Goal: Information Seeking & Learning: Check status

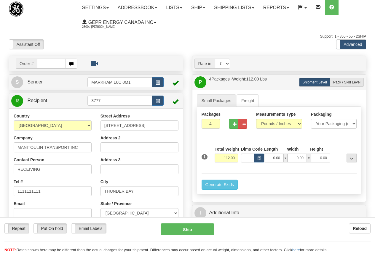
select select "CAD"
click at [46, 63] on input "text" at bounding box center [51, 64] width 29 height 10
paste input "86681833"
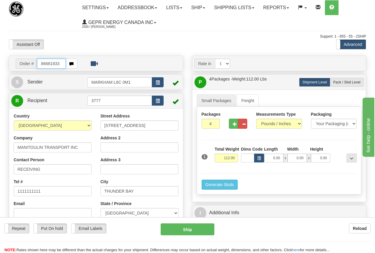
type input "86681833"
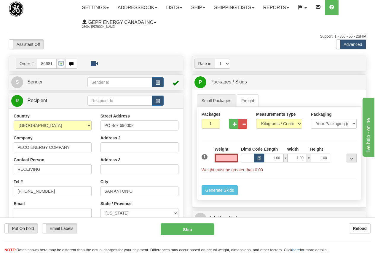
type input "0.00"
click at [204, 7] on link "Ship" at bounding box center [198, 7] width 23 height 15
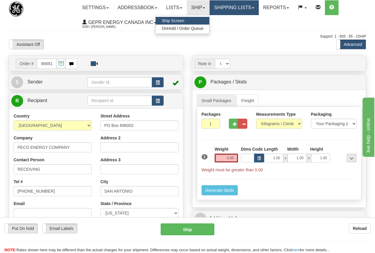
click at [244, 8] on link "Shipping lists" at bounding box center [233, 7] width 49 height 15
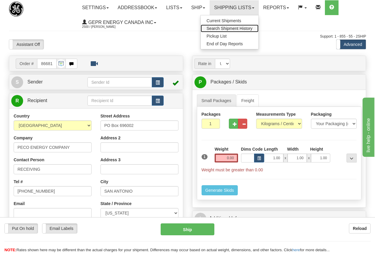
click at [238, 28] on span "Search Shipment History" at bounding box center [229, 28] width 46 height 5
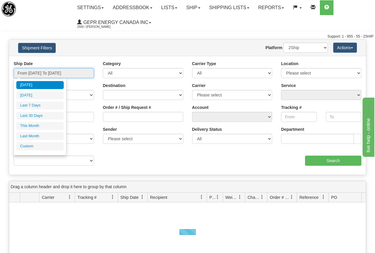
click at [74, 74] on input "From 09/24/2025 To 09/25/2025" at bounding box center [54, 73] width 80 height 10
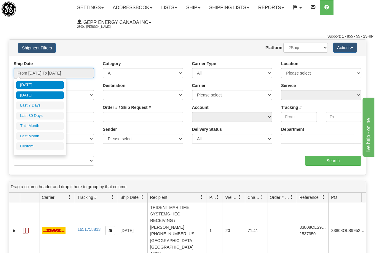
type input "09/24/2025"
type input "[DATE]"
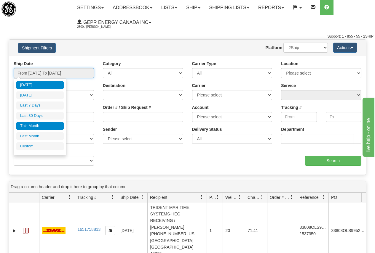
type input "09/01/2025"
type input "09/30/2025"
type input "[DATE]"
type input "08/01/2025"
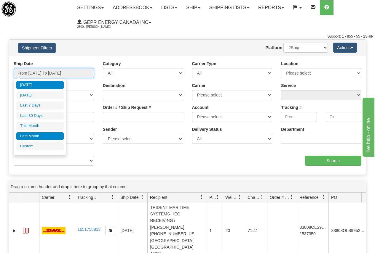
type input "08/31/2025"
type input "[DATE]"
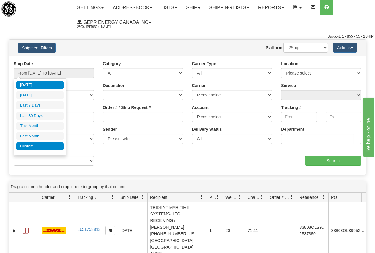
click at [33, 145] on li "Custom" at bounding box center [39, 146] width 47 height 8
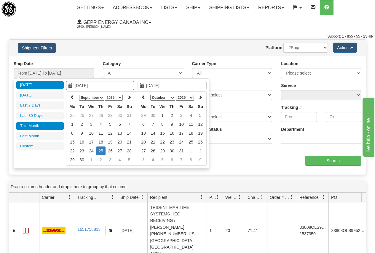
type input "08/01/2025"
type input "08/31/2025"
type input "09/01/2025"
type input "09/30/2025"
type input "[DATE]"
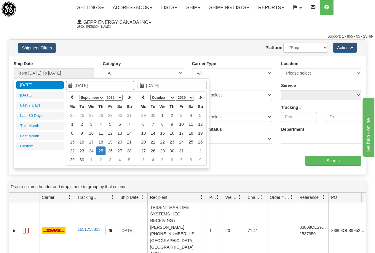
type input "[DATE]"
click at [72, 97] on icon at bounding box center [72, 97] width 4 height 4
type input "07/01/2025"
click at [82, 115] on td "1" at bounding box center [81, 115] width 9 height 9
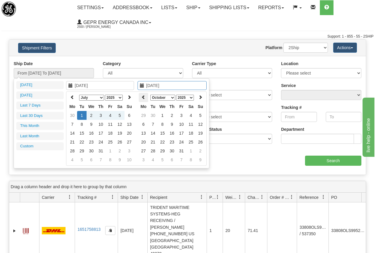
click at [143, 97] on icon at bounding box center [143, 97] width 4 height 4
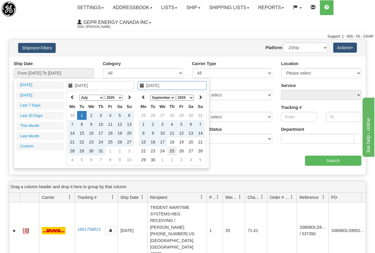
type input "[DATE]"
click at [173, 150] on td "25" at bounding box center [171, 151] width 9 height 9
type input "From 07/01/2025 To 09/25/2025"
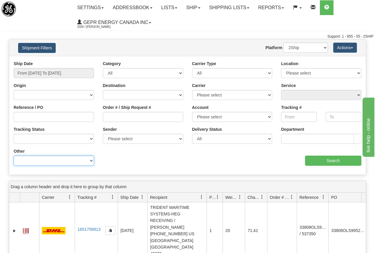
click at [92, 162] on select "Billing Account # Billing Type BOL # (LTL) Commodity Or Documents Consolidation…" at bounding box center [54, 161] width 80 height 10
select select "Recipient_ZIP"
click at [14, 156] on select "Billing Account # Billing Type BOL # (LTL) Commodity Or Documents Consolidation…" at bounding box center [54, 161] width 80 height 10
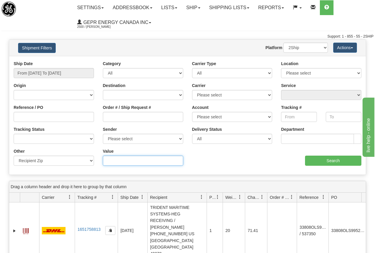
click at [116, 159] on input "Value" at bounding box center [143, 161] width 80 height 10
type input "19312"
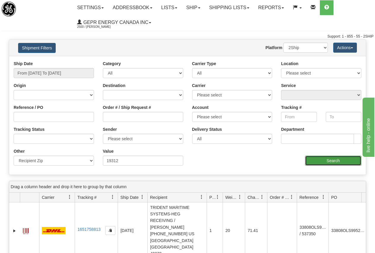
click at [331, 160] on input "Search" at bounding box center [333, 161] width 57 height 10
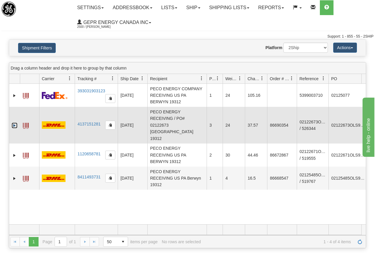
click at [15, 123] on link "Expand" at bounding box center [15, 126] width 6 height 6
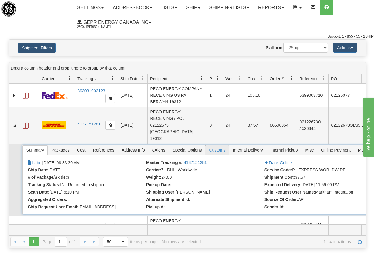
click at [222, 145] on span "Customs" at bounding box center [216, 149] width 23 height 9
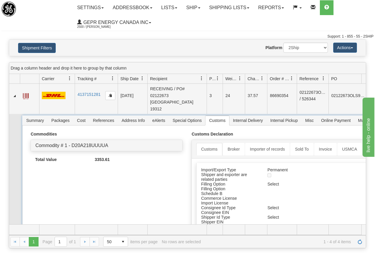
scroll to position [59, 0]
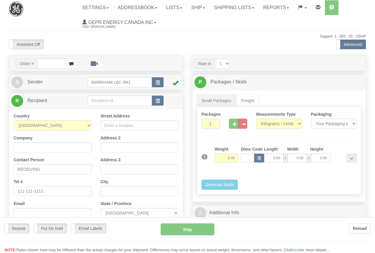
select select "US"
select select "1"
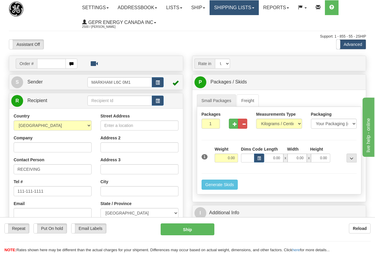
click at [245, 9] on link "Shipping lists" at bounding box center [233, 7] width 49 height 15
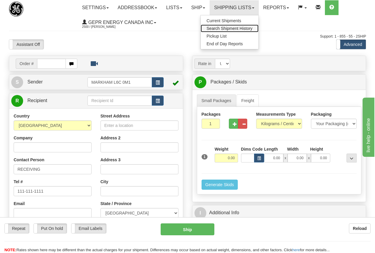
click at [252, 28] on span "Search Shipment History" at bounding box center [229, 28] width 46 height 5
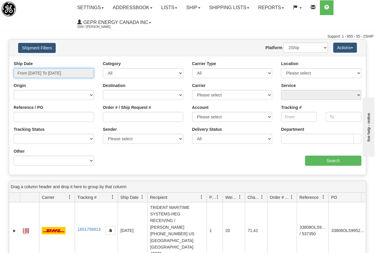
click at [64, 73] on input "From 09/24/2025 To 09/25/2025" at bounding box center [54, 73] width 80 height 10
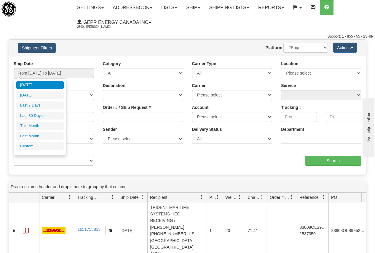
type input "09/24/2025"
type input "[DATE]"
type input "09/24/2025"
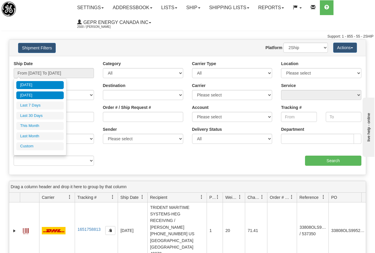
type input "09/24/2025"
type input "[DATE]"
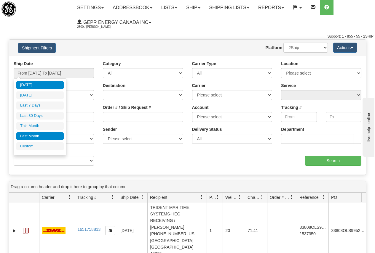
type input "09/01/2025"
type input "09/30/2025"
type input "[DATE]"
type input "08/01/2025"
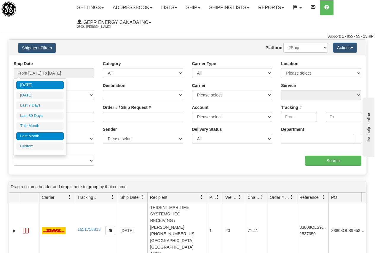
type input "08/31/2025"
type input "[DATE]"
click at [36, 145] on li "Custom" at bounding box center [39, 146] width 47 height 8
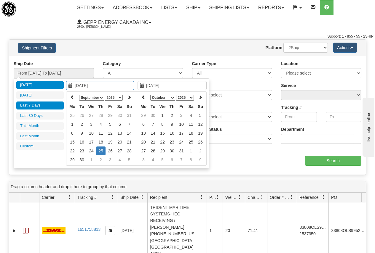
type input "08/01/2025"
type input "08/31/2025"
type input "09/01/2025"
type input "09/30/2025"
type input "08/27/2025"
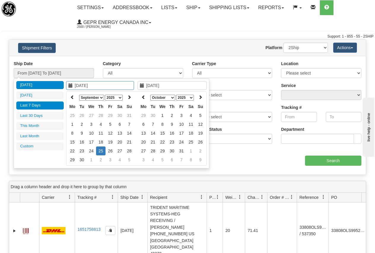
type input "[DATE]"
click at [73, 97] on icon at bounding box center [72, 97] width 4 height 4
type input "07/01/2025"
click at [81, 115] on td "1" at bounding box center [81, 115] width 9 height 9
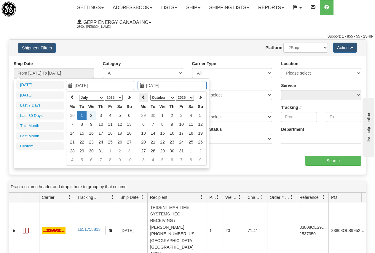
click at [144, 97] on icon at bounding box center [143, 97] width 4 height 4
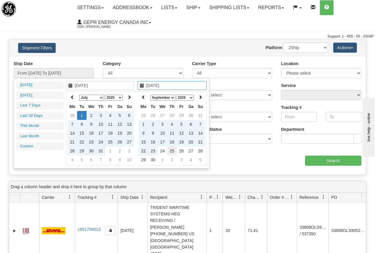
type input "[DATE]"
click at [172, 151] on td "25" at bounding box center [171, 151] width 9 height 9
type input "From 07/01/2025 To 09/25/2025"
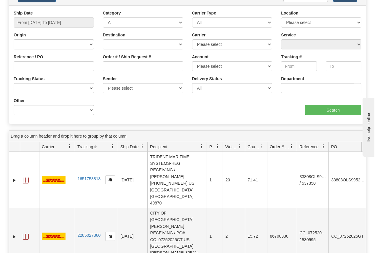
scroll to position [59, 0]
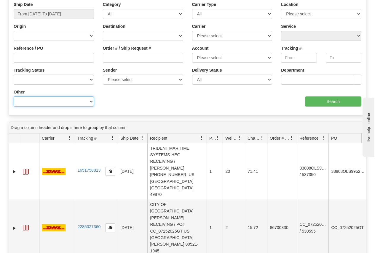
click at [59, 104] on select "Billing Account # Billing Type BOL # (LTL) Commodity Or Documents Consolidation…" at bounding box center [54, 102] width 80 height 10
click at [14, 97] on select "Billing Account # Billing Type BOL # (LTL) Commodity Or Documents Consolidation…" at bounding box center [54, 102] width 80 height 10
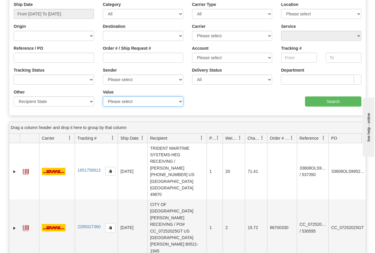
click at [119, 102] on select "Please select ACT - Australian Capital Territory - AUSTRALIA NSW - New South Wa…" at bounding box center [143, 102] width 80 height 10
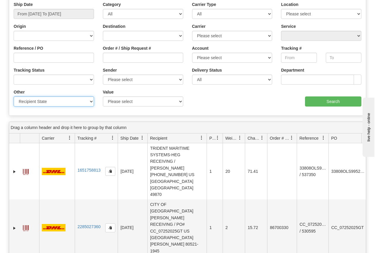
click at [79, 102] on select "Billing Account # Billing Type BOL # (LTL) Commodity Or Documents Consolidation…" at bounding box center [54, 102] width 80 height 10
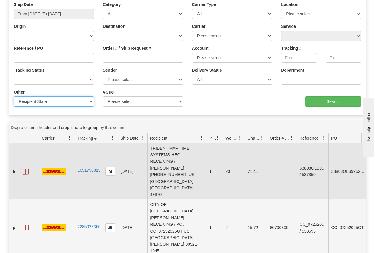
select select "Recipient_ZIP"
click at [14, 97] on select "Billing Account # Billing Type BOL # (LTL) Commodity Or Documents Consolidation…" at bounding box center [54, 102] width 80 height 10
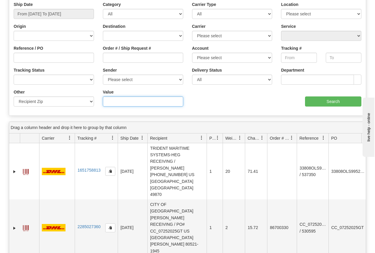
click at [115, 103] on input "Value" at bounding box center [143, 102] width 80 height 10
type input "19312"
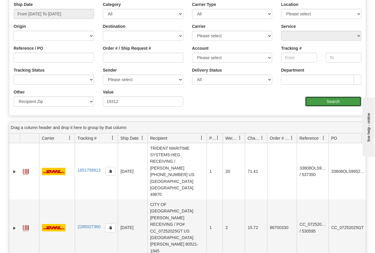
click at [339, 102] on input "Search" at bounding box center [333, 102] width 57 height 10
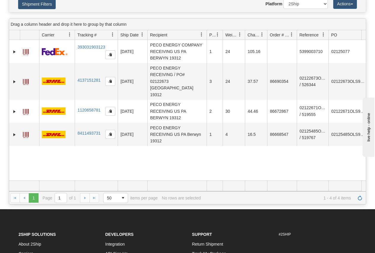
scroll to position [30, 0]
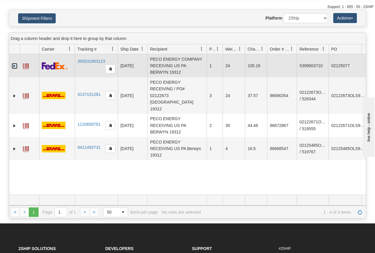
click at [15, 65] on link "Expand" at bounding box center [15, 66] width 6 height 6
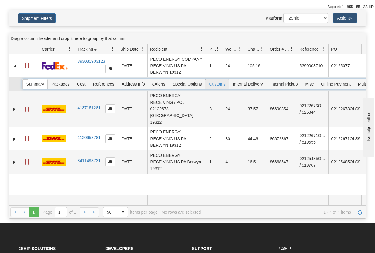
click at [216, 85] on span "Customs" at bounding box center [216, 83] width 23 height 9
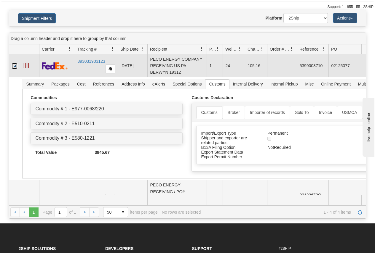
click at [16, 66] on link "Collapse" at bounding box center [15, 66] width 6 height 6
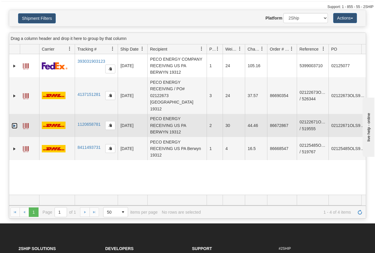
click at [15, 123] on link "Expand" at bounding box center [15, 126] width 6 height 6
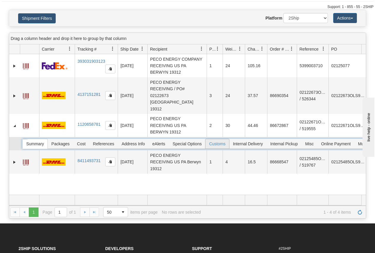
click at [217, 139] on span "Customs" at bounding box center [216, 143] width 23 height 9
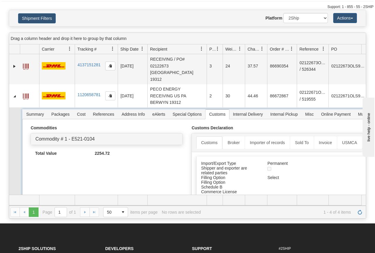
scroll to position [0, 0]
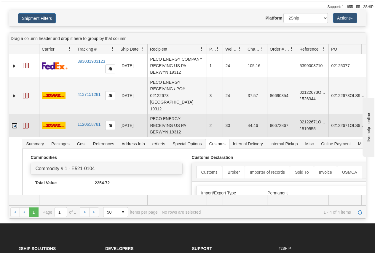
click at [15, 123] on link "Collapse" at bounding box center [15, 126] width 6 height 6
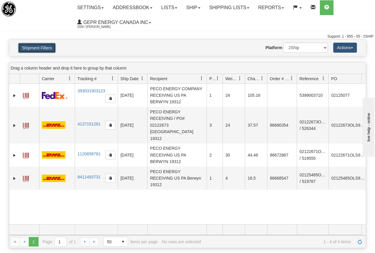
click at [42, 46] on button "Shipment Filters" at bounding box center [37, 48] width 38 height 10
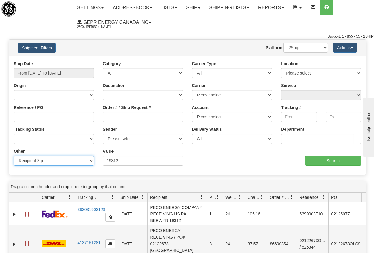
click at [92, 161] on select "Billing Account # Billing Type BOL # (LTL) Commodity Or Documents Consolidation…" at bounding box center [54, 161] width 80 height 10
select select "Recipient_City"
click at [14, 156] on select "Billing Account # Billing Type BOL # (LTL) Commodity Or Documents Consolidation…" at bounding box center [54, 161] width 80 height 10
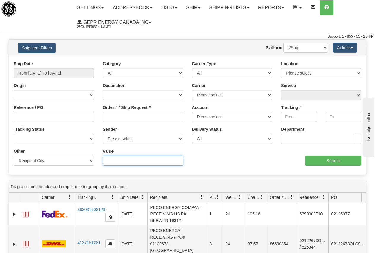
click at [111, 159] on input "Value" at bounding box center [143, 161] width 80 height 10
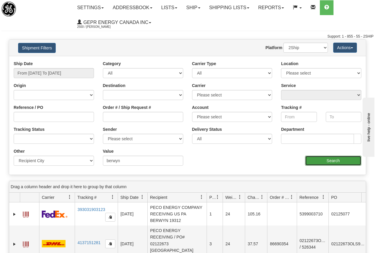
click at [333, 160] on input "Search" at bounding box center [333, 161] width 57 height 10
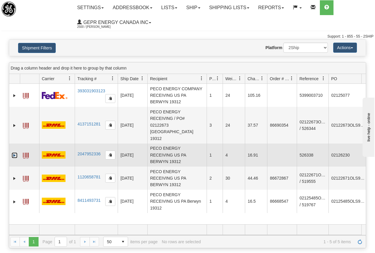
click at [14, 153] on link "Expand" at bounding box center [15, 156] width 6 height 6
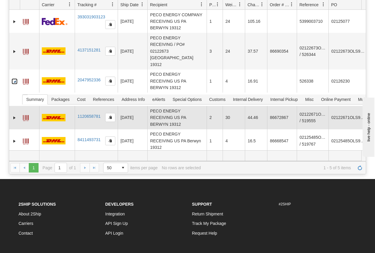
scroll to position [59, 0]
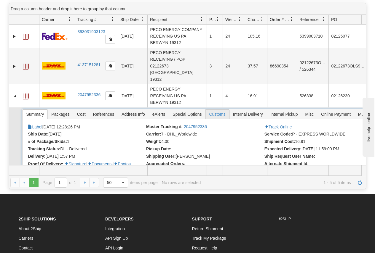
click at [220, 110] on span "Customs" at bounding box center [216, 114] width 23 height 9
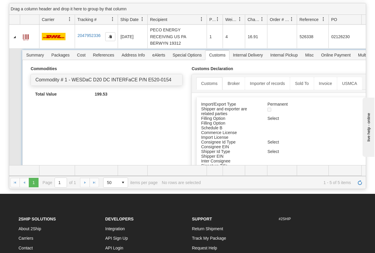
scroll to position [30, 0]
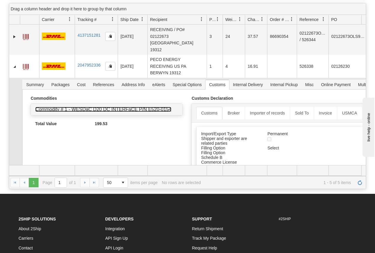
click at [146, 107] on link "Commodity # 1 - WESDaC D20 DC INTERFaCE P/N E520-0154" at bounding box center [103, 109] width 136 height 5
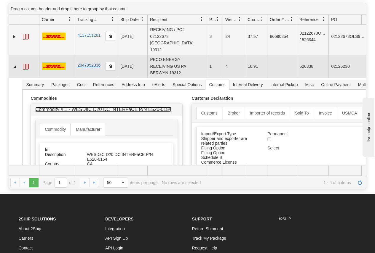
drag, startPoint x: 102, startPoint y: 60, endPoint x: 94, endPoint y: 59, distance: 7.5
click at [94, 59] on td "2047952336" at bounding box center [96, 66] width 43 height 23
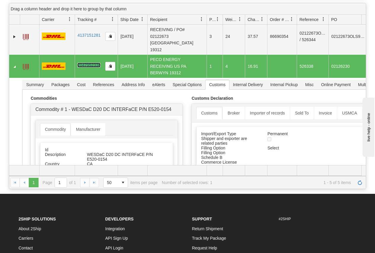
click at [91, 63] on link "2047952336" at bounding box center [88, 65] width 23 height 5
click at [14, 64] on link "Collapse" at bounding box center [15, 67] width 6 height 6
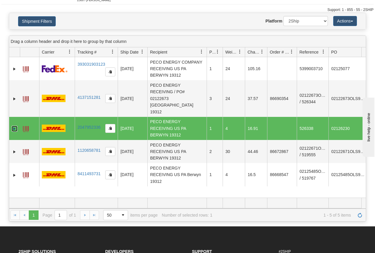
scroll to position [0, 0]
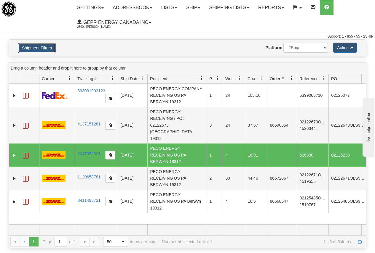
click at [31, 46] on button "Shipment Filters" at bounding box center [37, 48] width 38 height 10
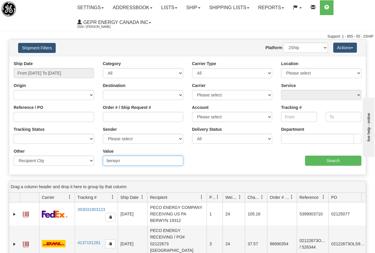
click at [125, 161] on input "berwyn" at bounding box center [143, 161] width 80 height 10
drag, startPoint x: 127, startPoint y: 160, endPoint x: 91, endPoint y: 163, distance: 36.5
click at [91, 148] on div "Other Billing Account # Billing Type BOL # (LTL) Commodity Or Documents Consoli…" at bounding box center [187, 148] width 356 height 0
type input "PATERSON"
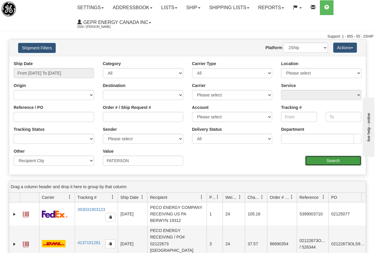
click at [336, 161] on input "Search" at bounding box center [333, 161] width 57 height 10
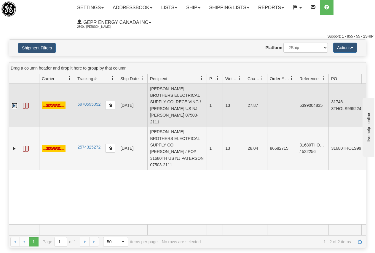
click at [13, 103] on link "Expand" at bounding box center [15, 106] width 6 height 6
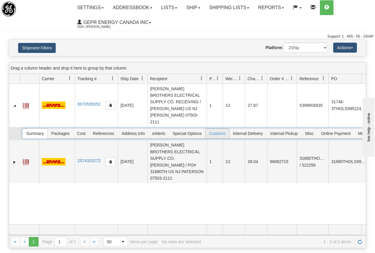
click at [220, 129] on span "Customs" at bounding box center [216, 133] width 23 height 9
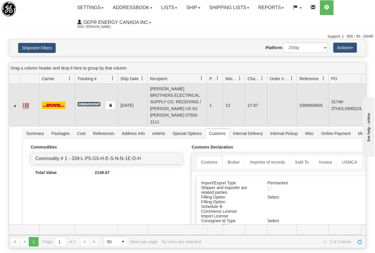
click at [86, 102] on link "6970595052" at bounding box center [88, 104] width 23 height 5
